Goal: Information Seeking & Learning: Learn about a topic

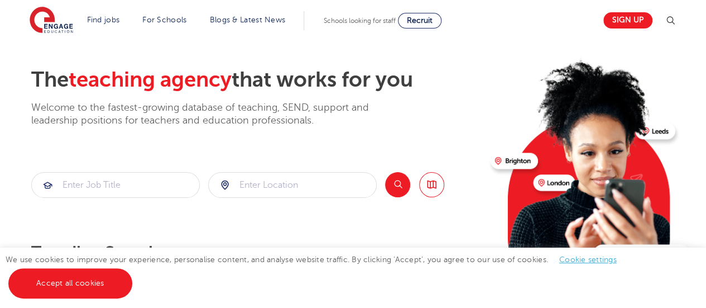
scroll to position [42, 0]
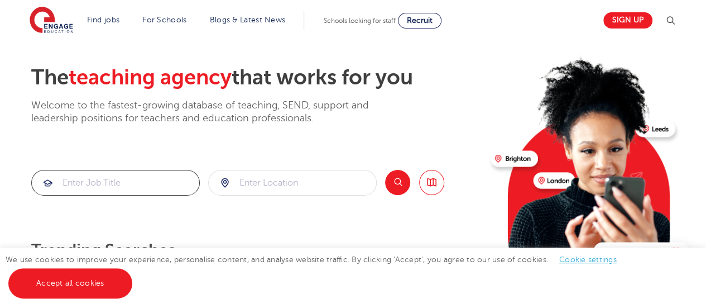
click at [119, 174] on input "search" at bounding box center [115, 182] width 167 height 25
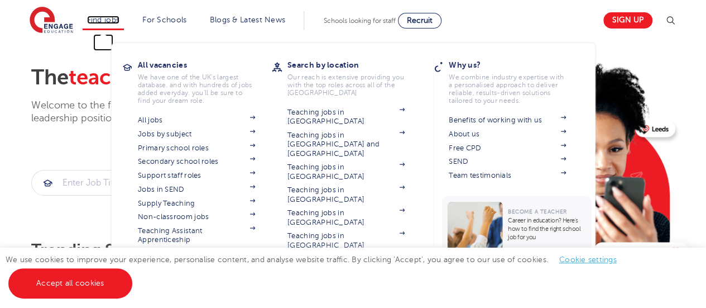
click at [109, 18] on link "Find jobs" at bounding box center [103, 20] width 33 height 8
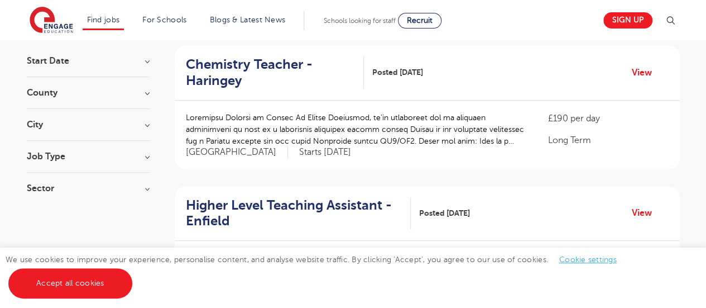
scroll to position [108, 0]
click at [144, 153] on h3 "Job Type" at bounding box center [88, 155] width 123 height 9
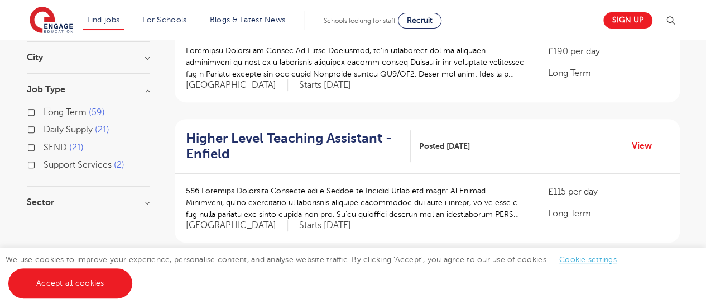
scroll to position [179, 0]
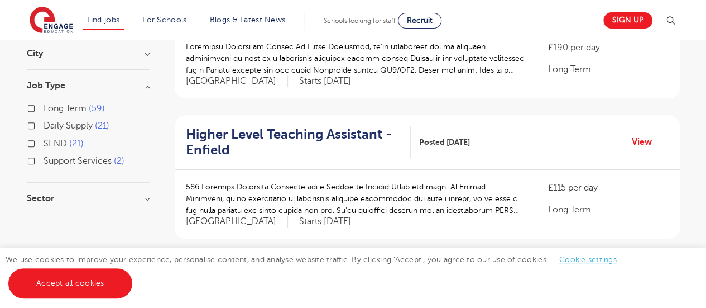
click at [81, 159] on span "Support Services" at bounding box center [78, 161] width 68 height 10
click at [51, 159] on input "Support Services 2" at bounding box center [47, 159] width 7 height 7
checkbox input "true"
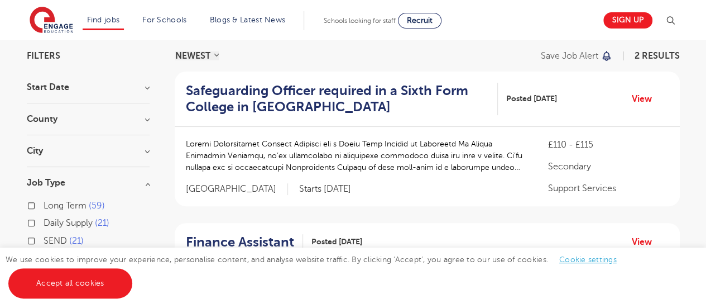
scroll to position [82, 0]
click at [49, 201] on input "Long Term 59" at bounding box center [47, 203] width 7 height 7
checkbox input "true"
click at [49, 201] on input "Long Term 59" at bounding box center [47, 203] width 7 height 7
click at [47, 223] on input "Daily Supply 21" at bounding box center [47, 220] width 7 height 7
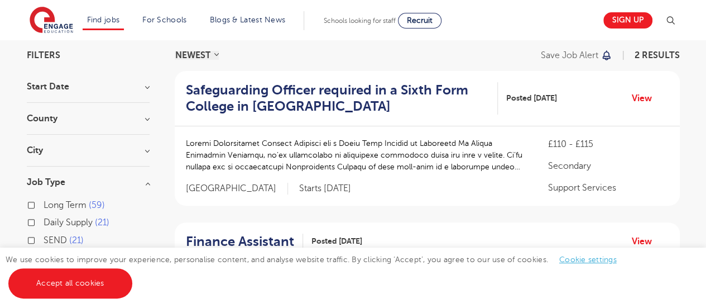
checkbox input "true"
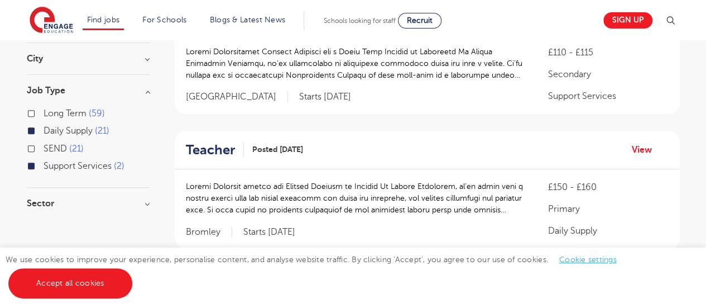
scroll to position [177, 0]
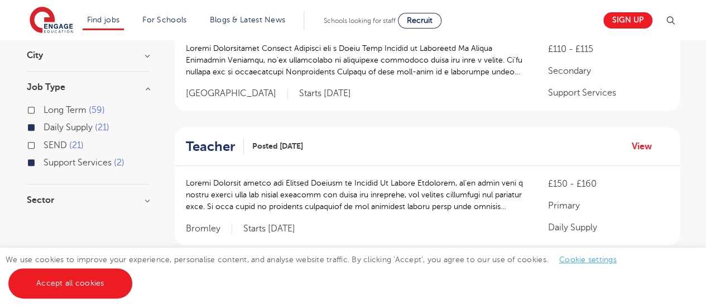
click at [71, 157] on span "Support Services" at bounding box center [78, 162] width 68 height 10
click at [51, 157] on input "Support Services 2" at bounding box center [47, 160] width 7 height 7
checkbox input "false"
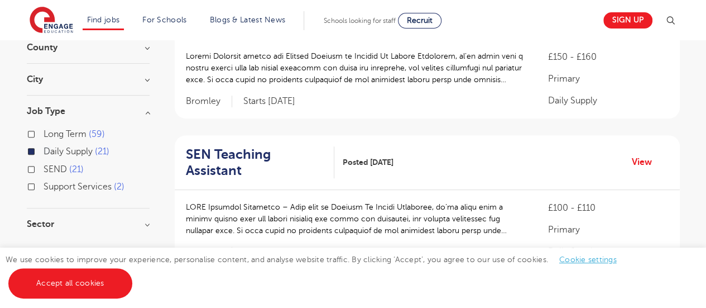
scroll to position [154, 0]
click at [65, 146] on span "Daily Supply" at bounding box center [68, 151] width 49 height 10
click at [51, 146] on input "Daily Supply 21" at bounding box center [47, 149] width 7 height 7
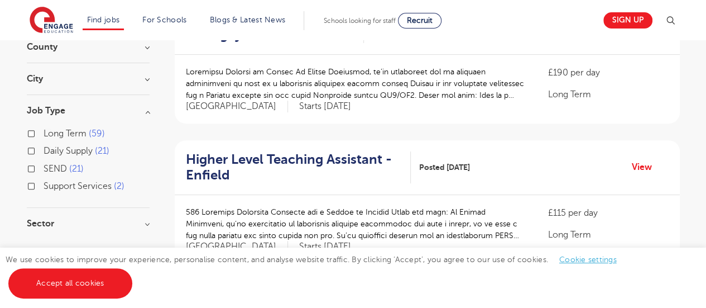
click at [94, 223] on h3 "Sector" at bounding box center [88, 223] width 123 height 9
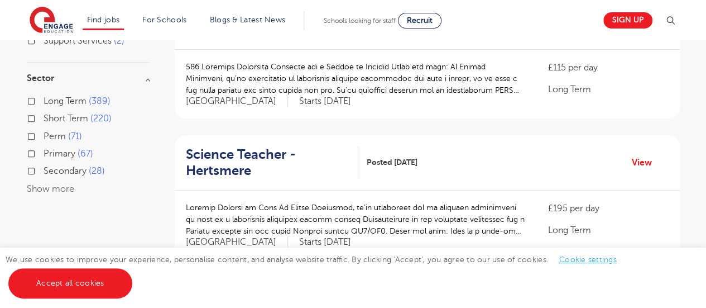
scroll to position [299, 0]
click at [56, 117] on span "Short Term" at bounding box center [66, 118] width 45 height 10
click at [51, 117] on input "Short Term 220" at bounding box center [47, 116] width 7 height 7
checkbox input "true"
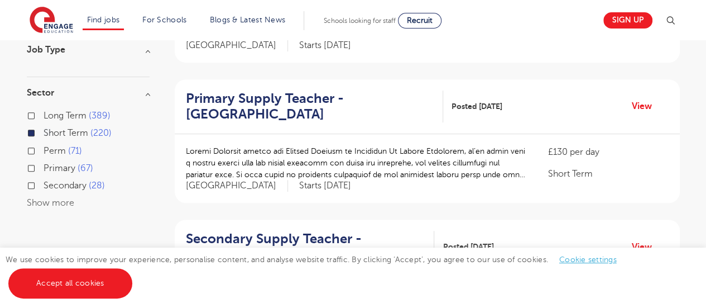
scroll to position [199, 0]
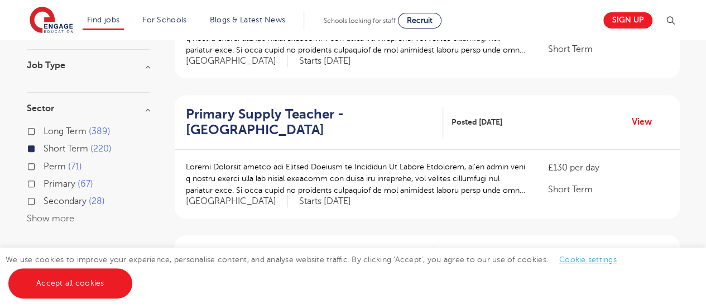
click at [69, 146] on span "Short Term" at bounding box center [66, 148] width 45 height 10
click at [51, 146] on input "Short Term 220" at bounding box center [47, 146] width 7 height 7
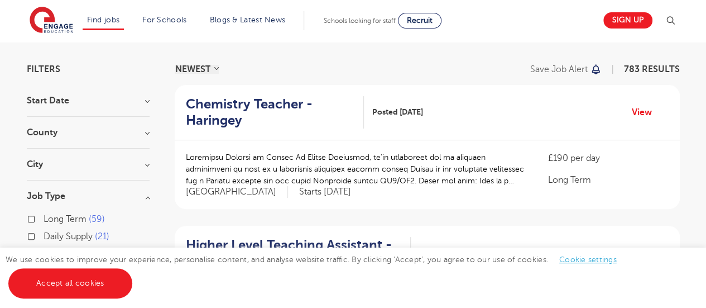
scroll to position [68, 0]
click at [131, 166] on h3 "City" at bounding box center [88, 164] width 123 height 9
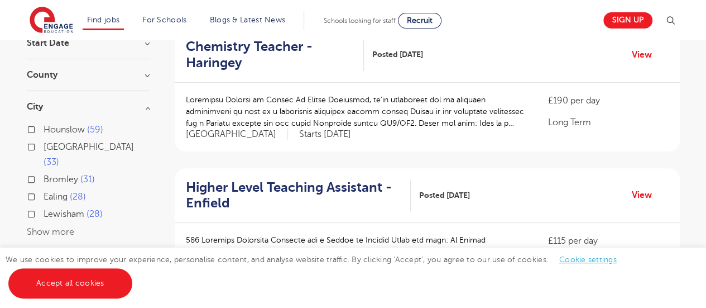
scroll to position [127, 0]
click at [56, 226] on button "Show more" at bounding box center [50, 231] width 47 height 10
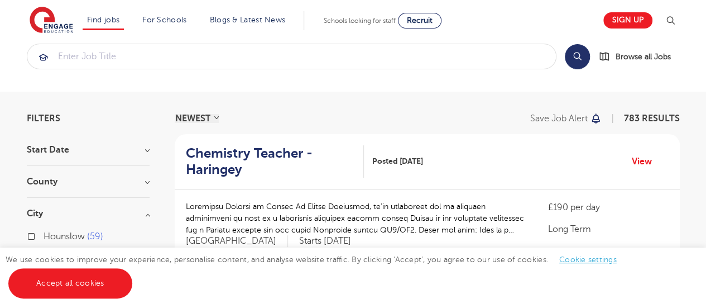
scroll to position [15, 0]
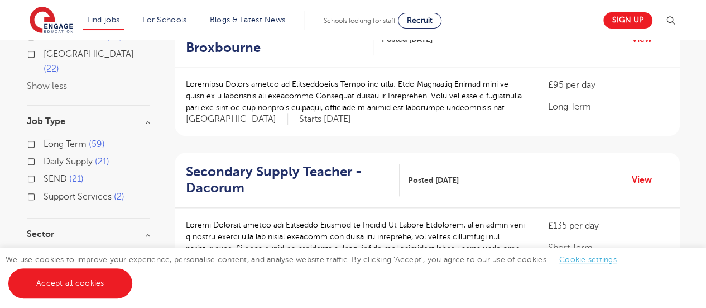
scroll to position [563, 0]
click at [79, 191] on span "Support Services" at bounding box center [78, 196] width 68 height 10
click at [51, 191] on input "Support Services 2" at bounding box center [47, 194] width 7 height 7
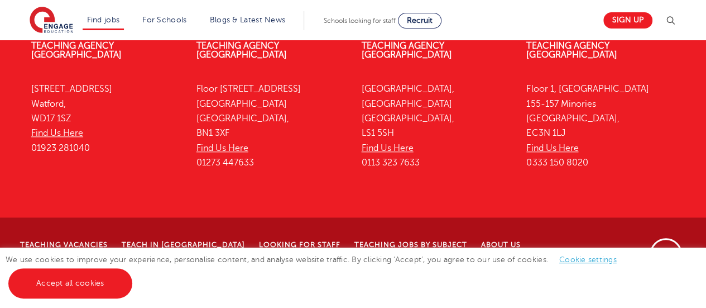
scroll to position [521, 0]
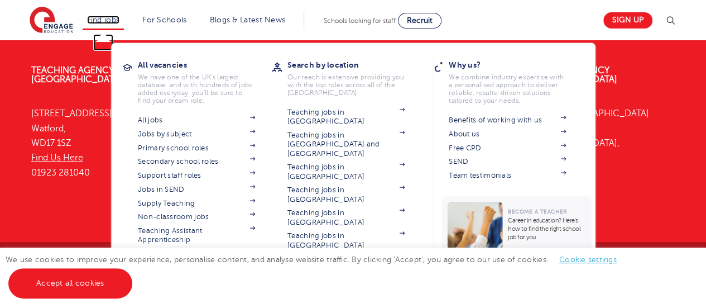
click at [109, 16] on link "Find jobs" at bounding box center [103, 20] width 33 height 8
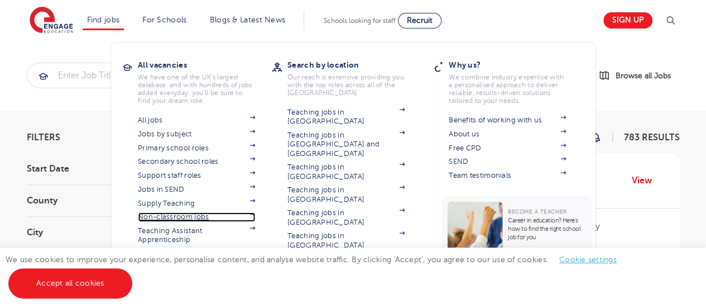
click at [196, 218] on link "Non-classroom jobs" at bounding box center [196, 216] width 117 height 9
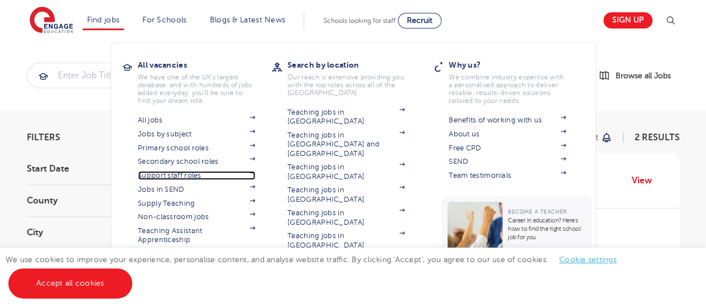
click at [184, 172] on link "Support staff roles" at bounding box center [196, 175] width 117 height 9
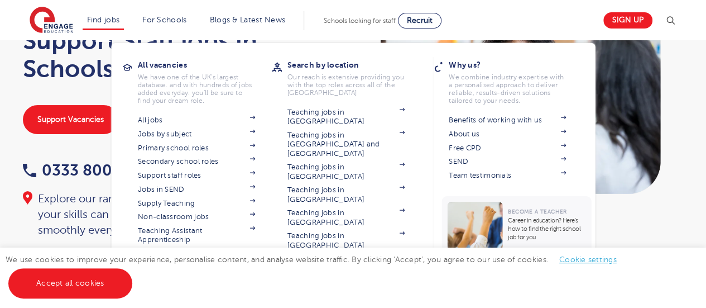
scroll to position [69, 0]
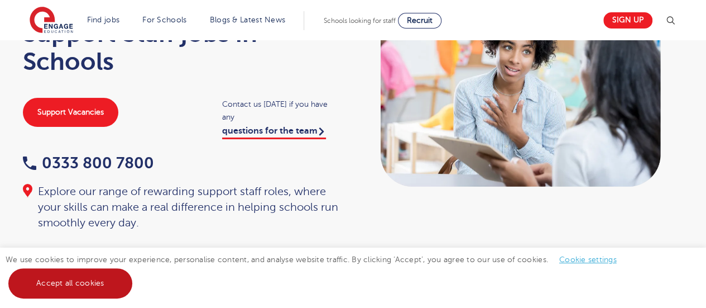
click at [123, 286] on link "Accept all cookies" at bounding box center [70, 283] width 124 height 30
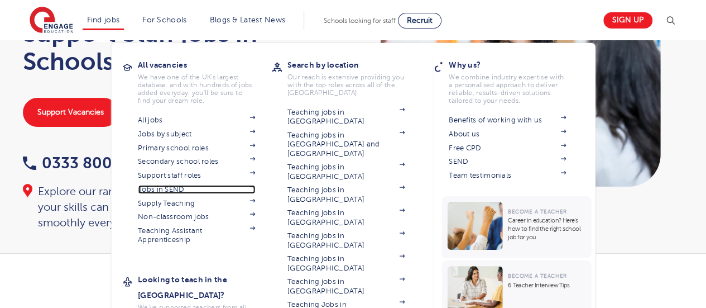
click at [175, 190] on link "Jobs in SEND" at bounding box center [196, 189] width 117 height 9
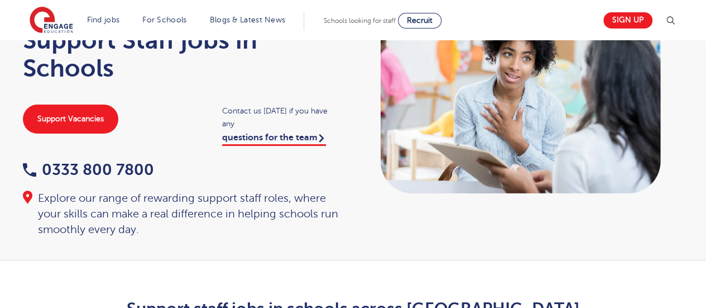
scroll to position [0, 0]
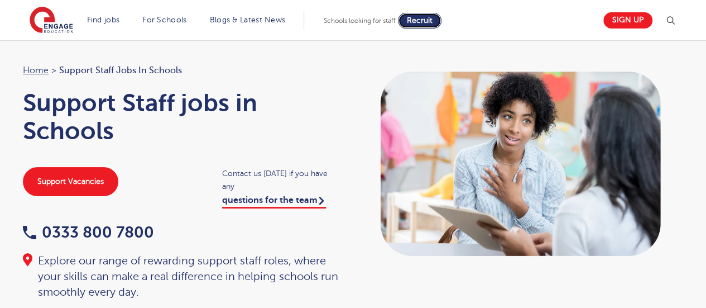
click at [423, 18] on span "Recruit" at bounding box center [420, 20] width 26 height 8
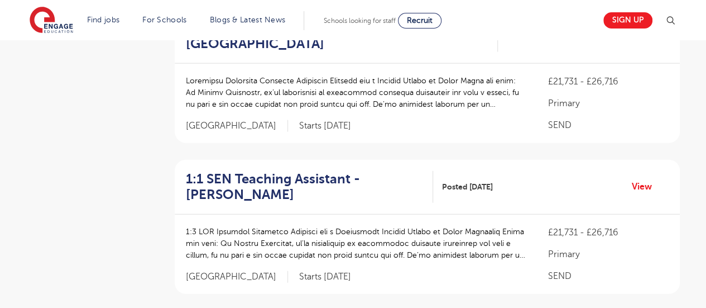
scroll to position [1338, 0]
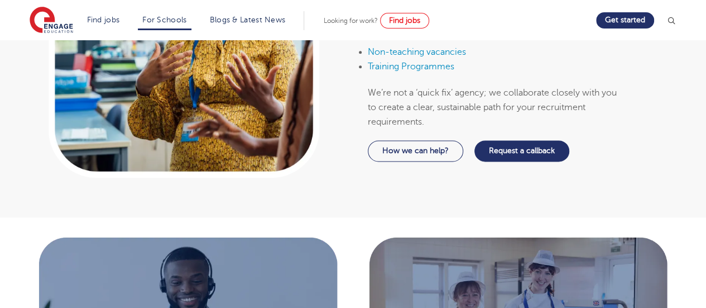
scroll to position [721, 0]
